Goal: Find specific page/section: Find specific page/section

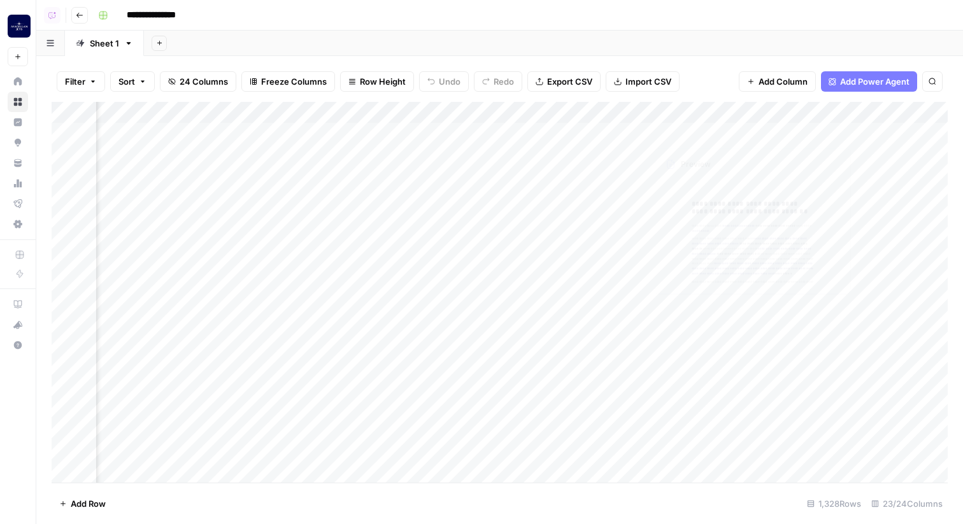
scroll to position [0, 1812]
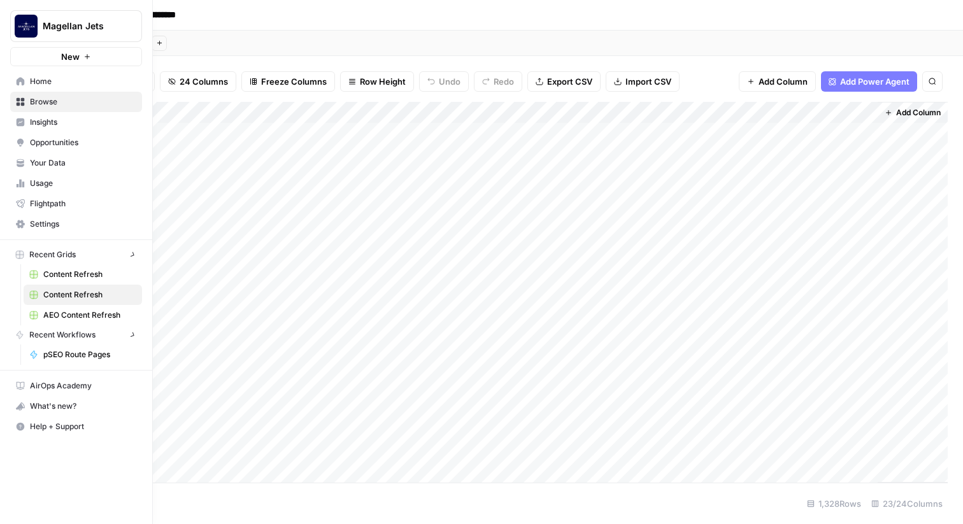
click at [24, 73] on link "Home" at bounding box center [76, 81] width 132 height 20
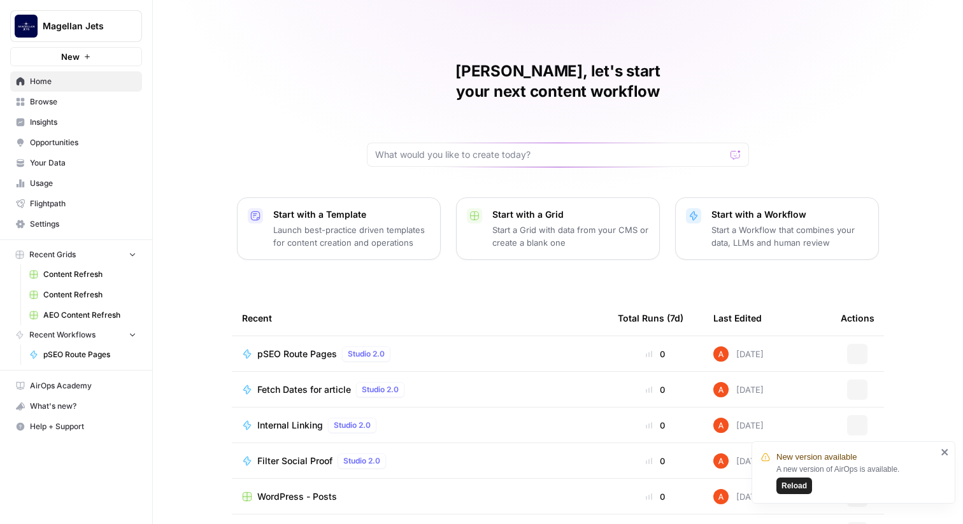
click at [59, 9] on div "Magellan Jets New" at bounding box center [76, 33] width 152 height 66
click at [66, 32] on button "Magellan Jets" at bounding box center [76, 26] width 132 height 32
type input "everg"
click at [76, 96] on span "Evergreen Media" at bounding box center [123, 95] width 168 height 13
